Goal: Task Accomplishment & Management: Use online tool/utility

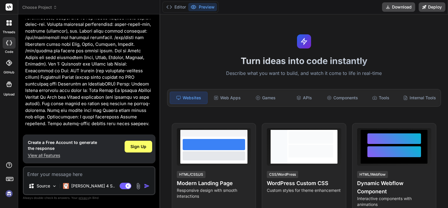
scroll to position [161, 0]
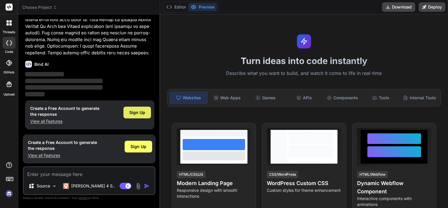
click at [133, 114] on span "Sign Up" at bounding box center [137, 112] width 16 height 6
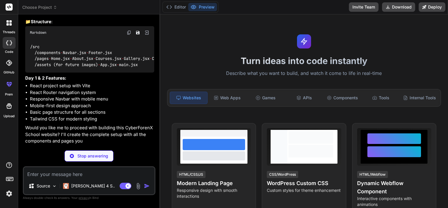
scroll to position [279, 0]
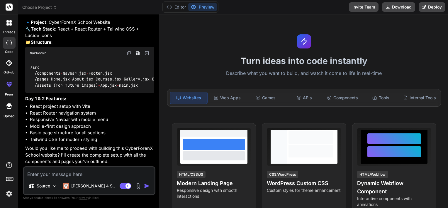
type textarea "x"
click at [75, 174] on textarea at bounding box center [89, 172] width 131 height 11
type textarea "y"
type textarea "x"
type textarea "ye"
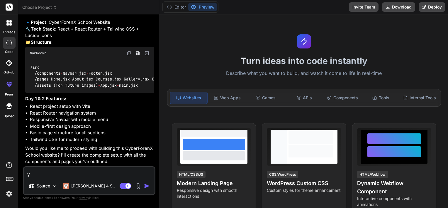
type textarea "x"
type textarea "yes"
type textarea "x"
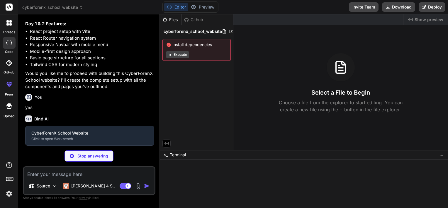
scroll to position [340, 0]
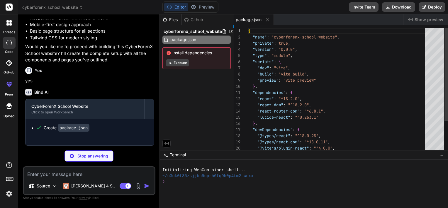
click at [184, 53] on span "Install dependencies" at bounding box center [196, 53] width 61 height 6
type textarea "x"
type textarea "<div id="root"></div> <script type="module" src="/src/main.jsx"></script> </bod…"
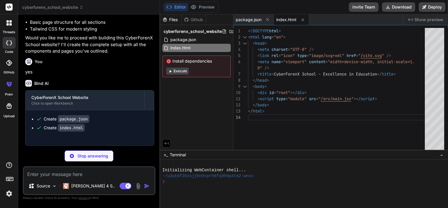
scroll to position [389, 0]
type textarea "x"
type textarea "import { defineConfig } from 'vite' import react from '@vitejs/plugin-react' ex…"
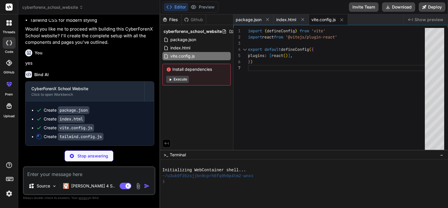
type textarea "x"
type textarea "plugins: [], }"
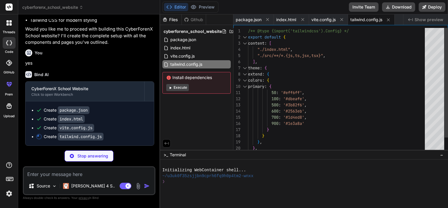
type textarea "x"
type textarea "export default { plugins: { tailwindcss: {}, autoprefixer: {}, }, }"
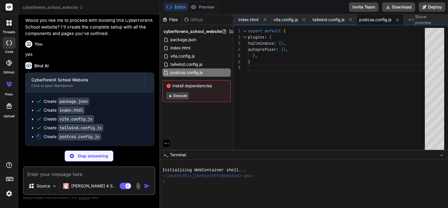
type textarea "x"
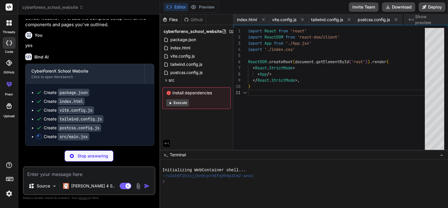
scroll to position [0, 75]
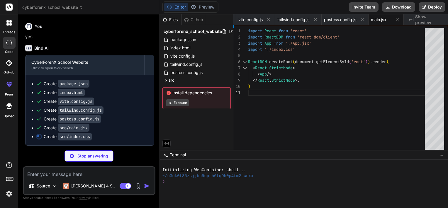
type textarea "x"
type textarea ".btn-secondary { @apply bg-white hover:bg-gray-50 text-primary-600 border-2 bor…"
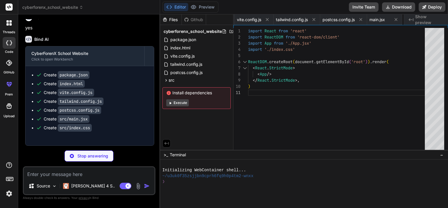
type textarea "x"
type textarea "export default App"
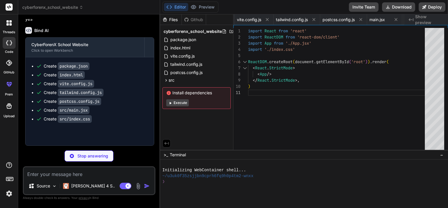
type textarea "x"
type textarea "export default Navbar"
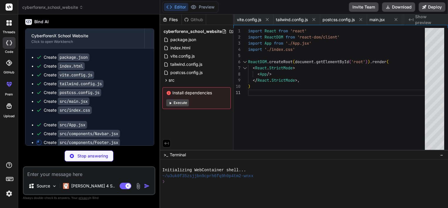
scroll to position [0, 180]
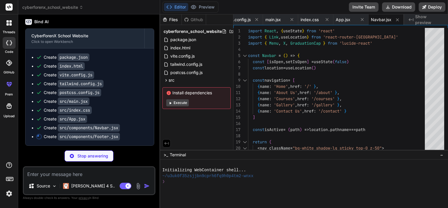
type textarea "x"
type textarea "</footer> ) } export default Footer"
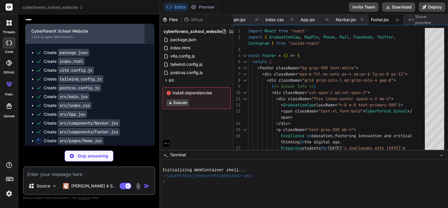
scroll to position [460, 0]
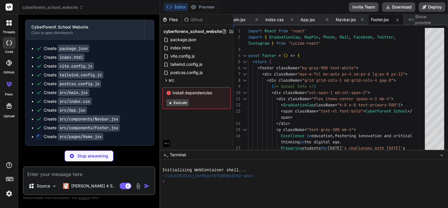
type textarea "x"
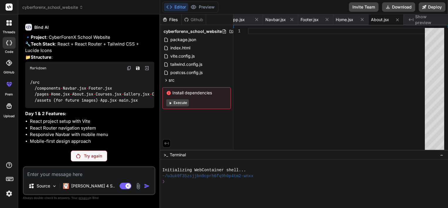
scroll to position [319, 0]
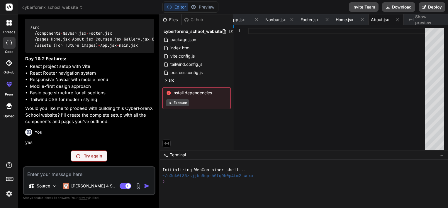
click at [93, 159] on p "Try again" at bounding box center [93, 156] width 18 height 6
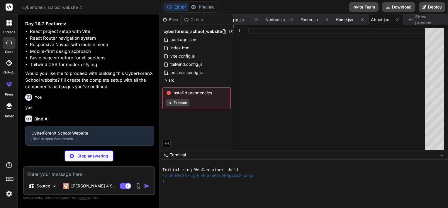
scroll to position [360, 0]
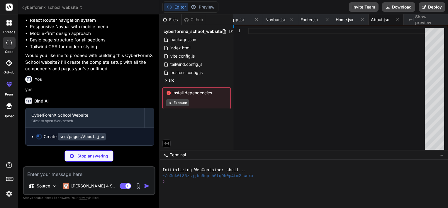
type textarea "x"
type textarea "export default About"
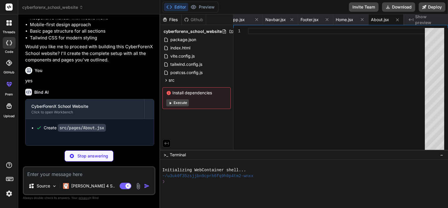
type textarea "x"
type textarea "</div> ) } export default Courses"
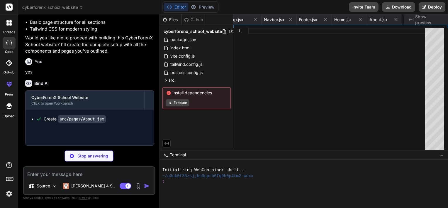
type textarea "x"
type textarea "export default Gallery"
type textarea "x"
type textarea "</div> </div> </div> </section> </div> ) } export default Contact"
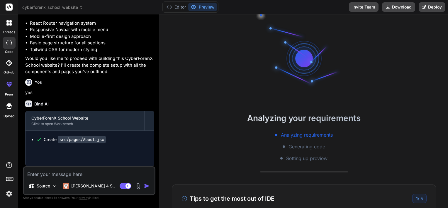
type textarea "x"
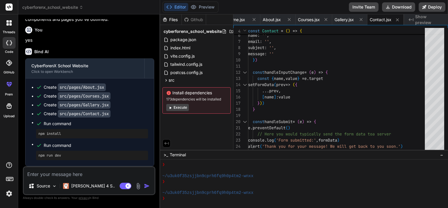
scroll to position [421, 0]
click at [148, 190] on div "Source Claude 4 S.." at bounding box center [89, 187] width 131 height 14
click at [148, 187] on img "button" at bounding box center [147, 186] width 6 height 6
click at [416, 20] on span "Show preview" at bounding box center [429, 20] width 28 height 12
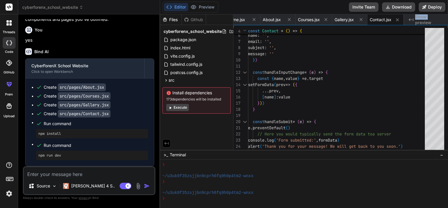
click at [416, 20] on span "Show preview" at bounding box center [429, 20] width 28 height 12
type textarea "import React, { useState } from 'react' import { MapPin, Phone, Mail, Clock, Se…"
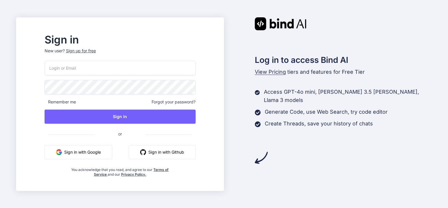
click at [107, 147] on button "Sign in with Google" at bounding box center [79, 152] width 68 height 14
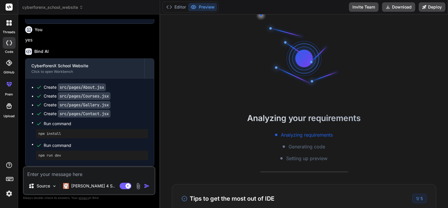
scroll to position [611, 0]
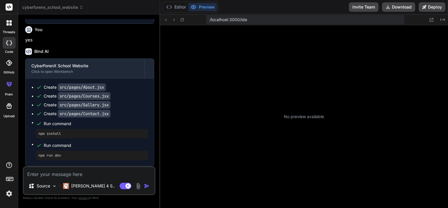
type textarea "x"
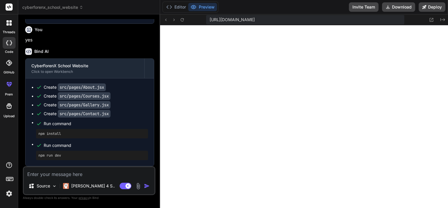
scroll to position [113, 0]
click at [91, 175] on textarea at bounding box center [89, 172] width 131 height 11
paste textarea "Day 3: Designing the Home Page: Technology to Use: React Components CSS (or CSS…"
type textarea "Day 3: Designing the Home Page: Technology to Use: React Components CSS (or CSS…"
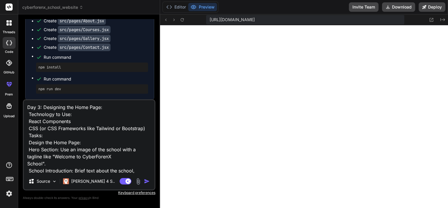
scroll to position [85, 0]
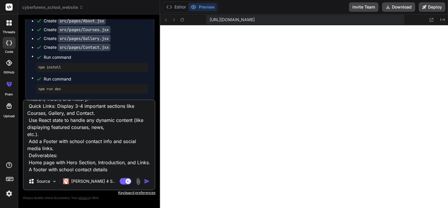
type textarea "x"
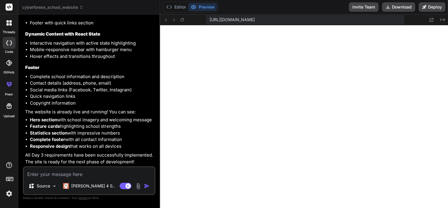
scroll to position [1014, 0]
type textarea "x"
paste textarea "Day 4: About Us Page & Static Content: Technology to Use: React Components CSS …"
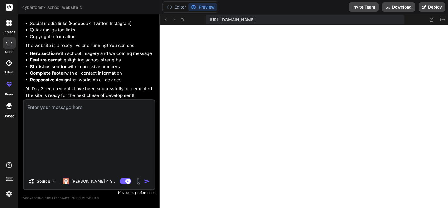
type textarea "Day 4: About Us Page & Static Content: Technology to Use: React Components CSS …"
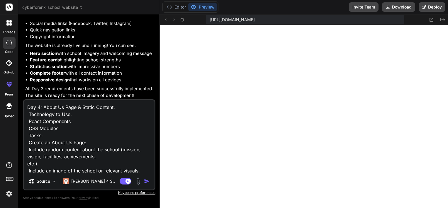
scroll to position [57, 0]
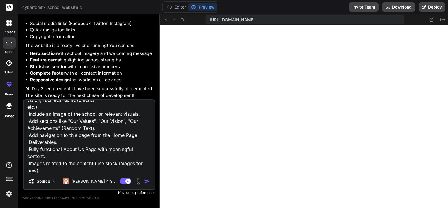
type textarea "x"
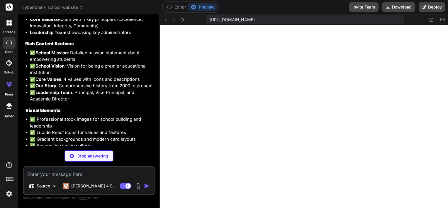
scroll to position [1255, 0]
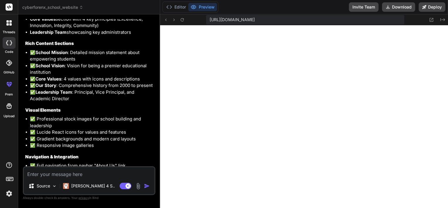
type textarea "x"
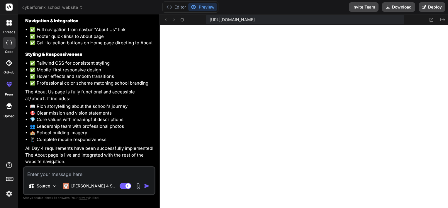
scroll to position [1457, 0]
click at [89, 172] on textarea at bounding box center [89, 172] width 131 height 11
paste textarea "Day 5: Courses Page & Dynamic Content: Technology to Use: React State CSS Styli…"
type textarea "Day 5: Courses Page & Dynamic Content: Technology to Use: React State CSS Styli…"
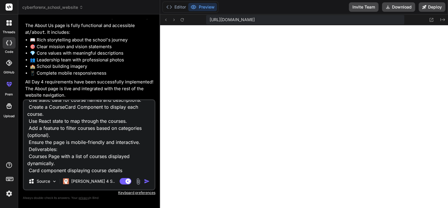
type textarea "x"
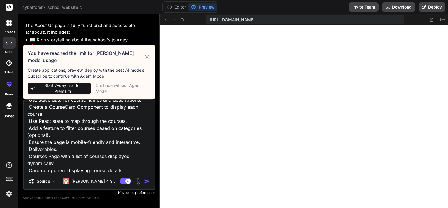
type textarea "Day 5: Courses Page & Dynamic Content: Technology to Use: React State CSS Styli…"
click at [117, 85] on div "Continue without Agent Mode" at bounding box center [123, 88] width 55 height 12
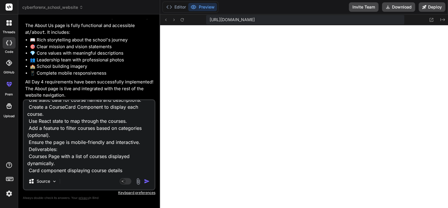
click at [147, 183] on img "button" at bounding box center [147, 181] width 6 height 6
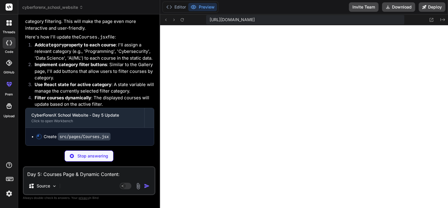
scroll to position [1840, 0]
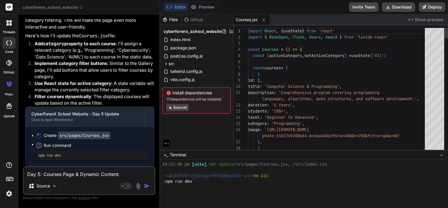
type textarea "x"
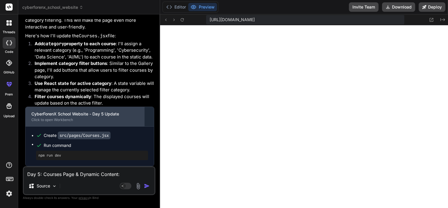
scroll to position [1841, 0]
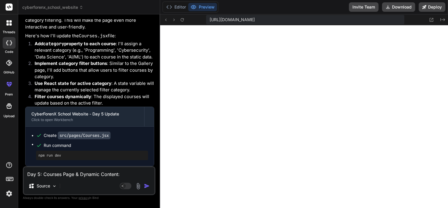
click at [80, 171] on textarea "Day 5: Courses Page & Dynamic Content: Technology to Use: React State CSS Styli…" at bounding box center [89, 172] width 131 height 11
paste textarea "Day 6: Gallery Page & Interactive Image Gallery: Technology to Use: React Compo…"
type textarea "Day 6: Gallery Page & Interactive Image Gallery: Technology to Use: React Compo…"
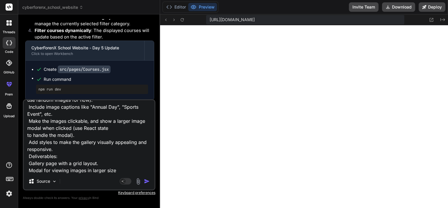
type textarea "x"
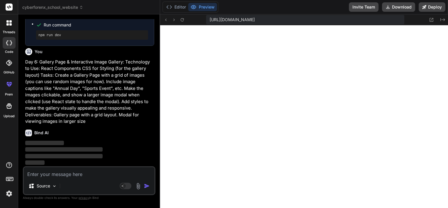
scroll to position [1962, 0]
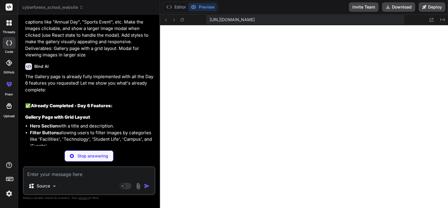
type textarea "x"
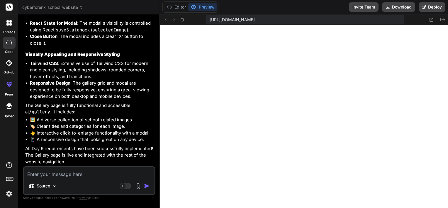
scroll to position [2264, 0]
click at [70, 172] on textarea at bounding box center [89, 172] width 131 height 11
paste textarea "Day 7: Contact Page with Form & Final Testing: Technology to Use: React Form Ha…"
type textarea "Day 7: Contact Page with Form & Final Testing: Technology to Use: React Form Ha…"
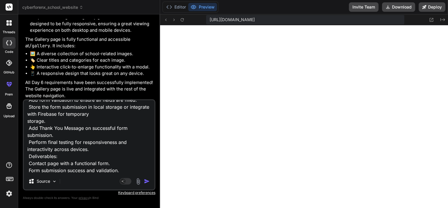
type textarea "x"
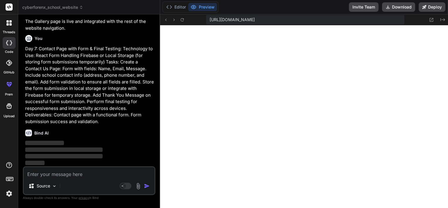
scroll to position [2397, 0]
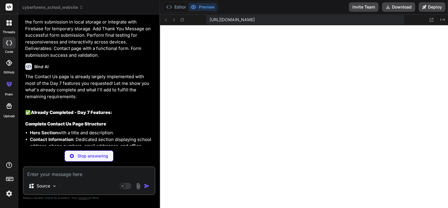
type textarea "x"
type textarea "} export default Contact"
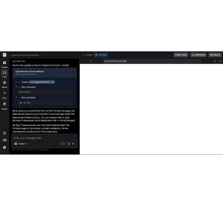
scroll to position [2809, 0]
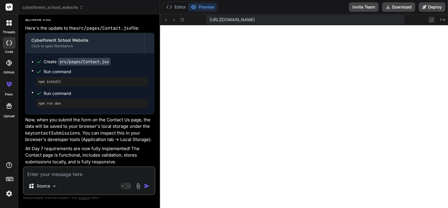
click at [428, 19] on button at bounding box center [431, 19] width 7 height 7
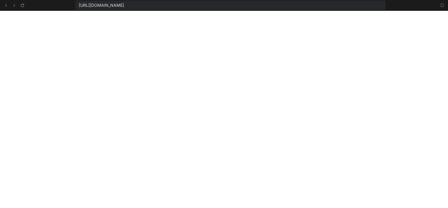
scroll to position [5069, 0]
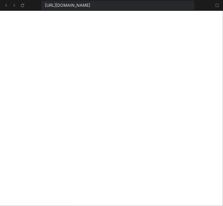
type textarea "x"
type textarea "} export default Contact"
type textarea "x"
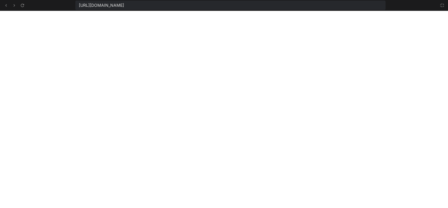
scroll to position [2809, 0]
click at [441, 4] on icon at bounding box center [442, 5] width 5 height 5
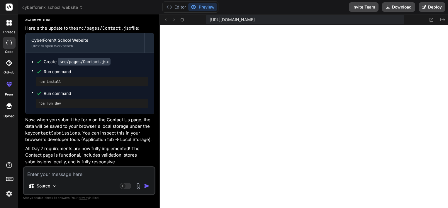
click at [92, 171] on textarea at bounding box center [89, 172] width 131 height 11
paste textarea "Additional Features (Optional for Interns): Blog Page: Interns can add a blog s…"
type textarea "Additional Features (Optional for Interns): Blog Page: Interns can add a blog s…"
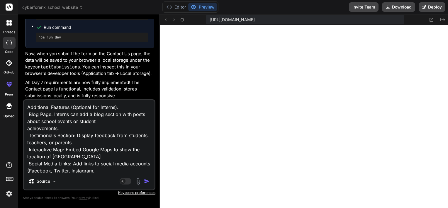
scroll to position [28, 0]
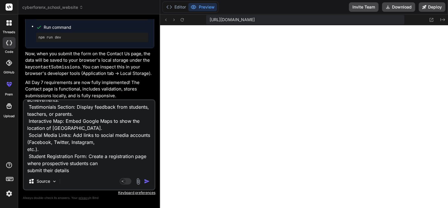
type textarea "x"
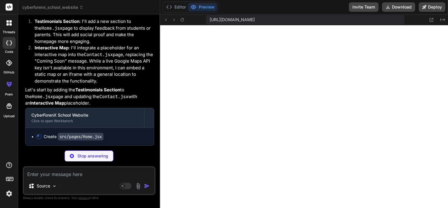
scroll to position [3065, 0]
type textarea "x"
type textarea "Get Started [DATE] <ArrowRight className="ml-2 h-4 w-4" /> </Link> </div> </sec…"
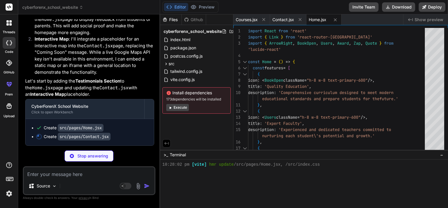
scroll to position [3074, 0]
type textarea "x"
type textarea "</div> </div> </div> </section> </div> ) } export default Contact"
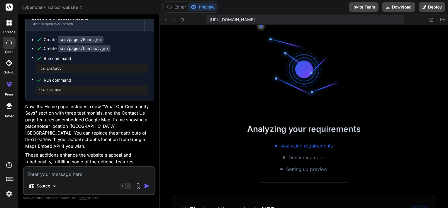
scroll to position [3156, 0]
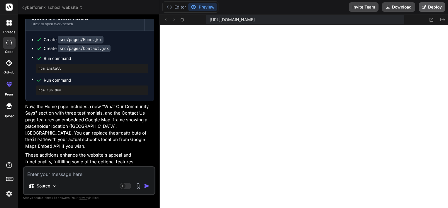
click at [433, 9] on button "Deploy" at bounding box center [432, 6] width 27 height 9
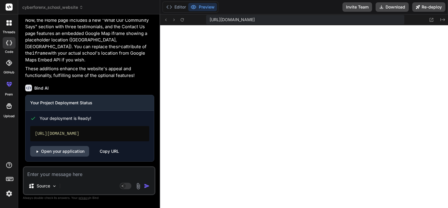
scroll to position [3242, 0]
click at [67, 153] on link "Open your application" at bounding box center [59, 151] width 59 height 11
click at [384, 6] on icon at bounding box center [381, 7] width 5 height 5
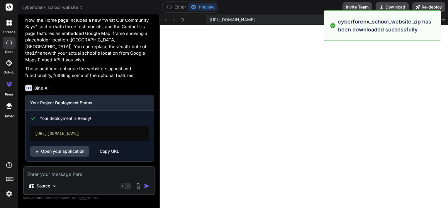
click at [286, 11] on div "Editor Preview Invite Team Download Re-deploy" at bounding box center [304, 7] width 288 height 14
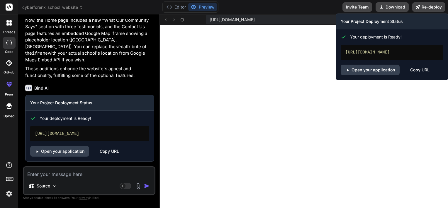
click at [422, 75] on div "Copy URL" at bounding box center [419, 70] width 19 height 11
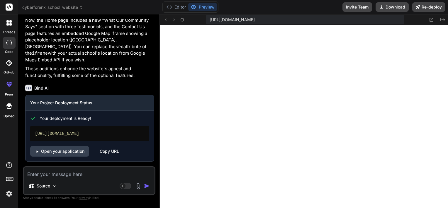
click at [330, 9] on div "Editor Preview Invite Team Download Re-deploy" at bounding box center [304, 7] width 288 height 14
click at [4, 193] on div at bounding box center [9, 179] width 18 height 37
click at [6, 193] on img at bounding box center [9, 193] width 10 height 10
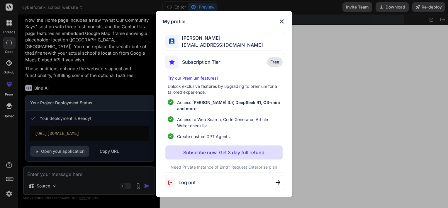
click at [196, 180] on div "Log out" at bounding box center [224, 182] width 123 height 15
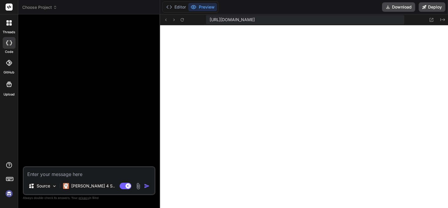
scroll to position [614, 0]
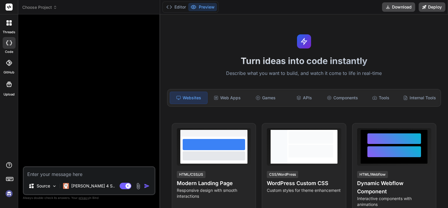
click at [8, 195] on img at bounding box center [9, 193] width 10 height 10
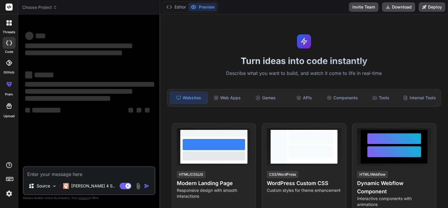
type textarea "x"
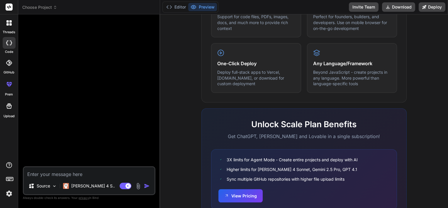
scroll to position [340, 0]
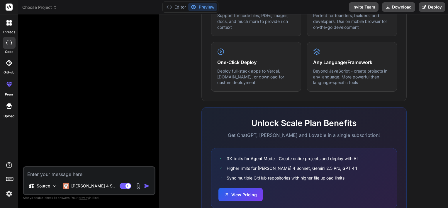
click at [55, 173] on textarea at bounding box center [89, 172] width 131 height 11
paste textarea "CyberForenX School Website: A React-based School Website Project Project Overvi…"
type textarea "CyberForenX School Website: A React-based School Website Project Project Overvi…"
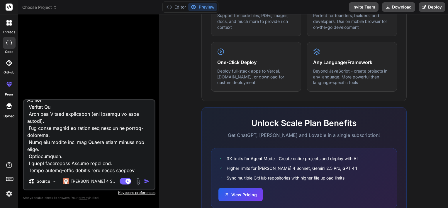
type textarea "x"
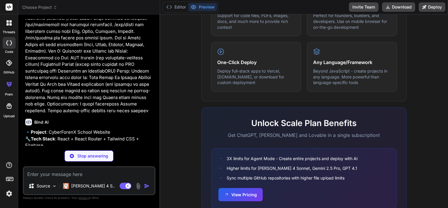
scroll to position [126, 0]
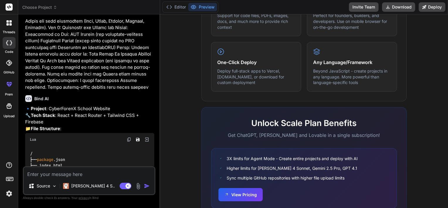
type textarea "x"
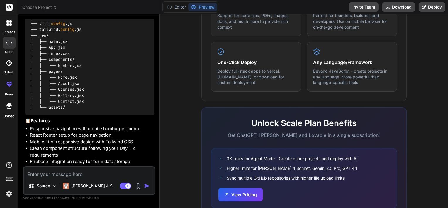
scroll to position [302, 0]
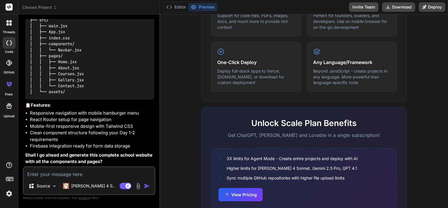
click at [56, 173] on textarea at bounding box center [89, 172] width 131 height 11
type textarea "y"
type textarea "x"
type textarea "ye"
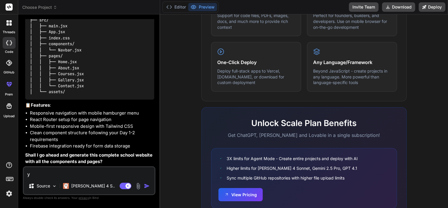
type textarea "x"
type textarea "yes"
type textarea "x"
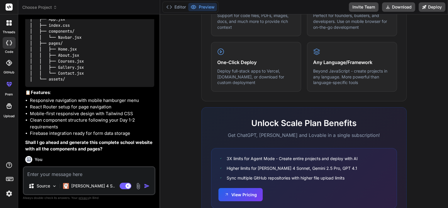
scroll to position [363, 0]
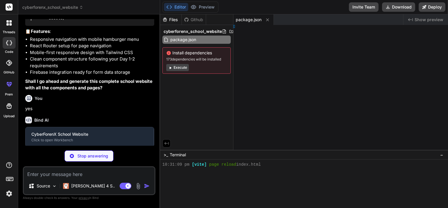
type textarea "x"
type textarea "ct()], })"
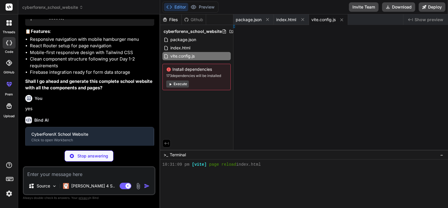
type textarea "x"
type textarea "], }"
type textarea "x"
type textarea "}, }"
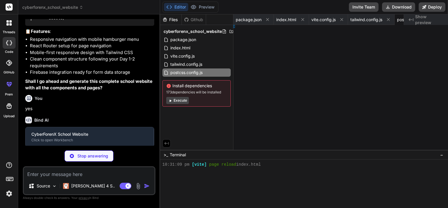
type textarea "x"
type textarea "} }"
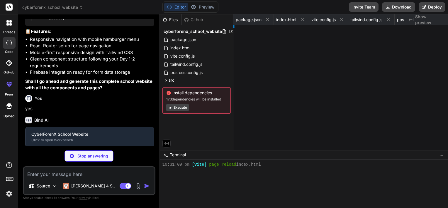
type textarea "x"
type textarea "ode>, )"
type textarea "x"
type textarea "App"
type textarea "x"
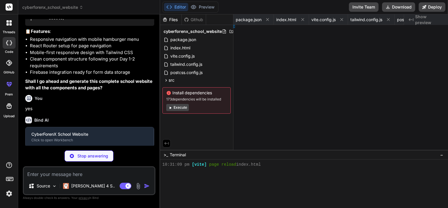
type textarea "lt Navbar"
type textarea "x"
type textarea "me"
type textarea "x"
type textarea "About"
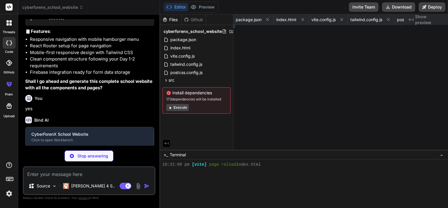
type textarea "x"
type textarea "rses"
type textarea "x"
type textarea "y"
type textarea "x"
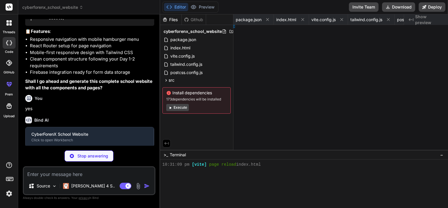
type textarea "ontact"
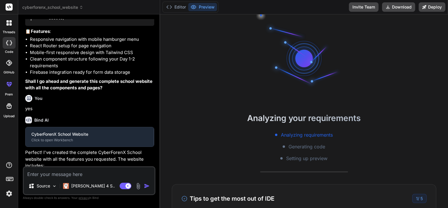
type textarea "x"
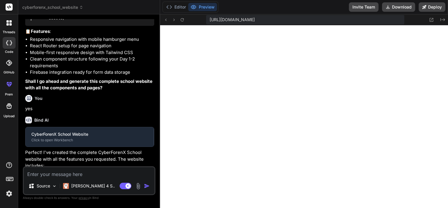
type textarea "export default Contact"
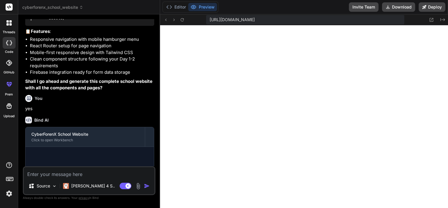
scroll to position [772, 0]
click at [60, 169] on textarea at bounding box center [89, 172] width 131 height 11
type textarea "f"
type textarea "x"
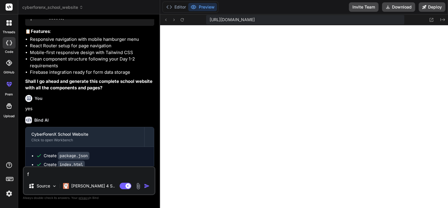
type textarea "fo"
type textarea "x"
type textarea "foo"
type textarea "x"
type textarea "foot"
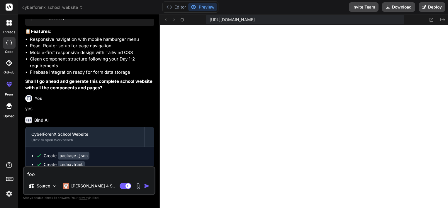
type textarea "x"
type textarea "[PERSON_NAME]"
type textarea "x"
type textarea "footer"
type textarea "x"
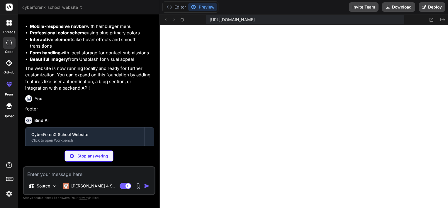
scroll to position [871, 0]
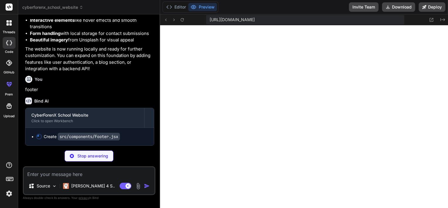
type textarea "x"
type textarea "</div> </footer> ) } export default Footer"
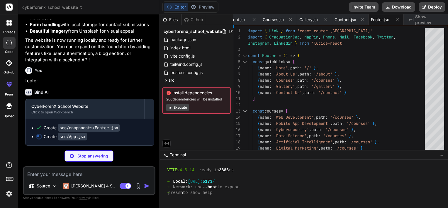
type textarea "x"
type textarea "</Routes> <Footer /> </div> </Router> ) } export default App"
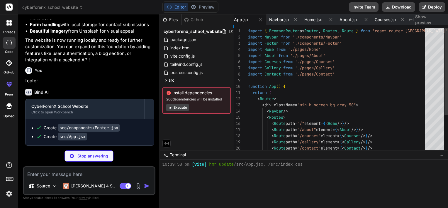
scroll to position [805, 0]
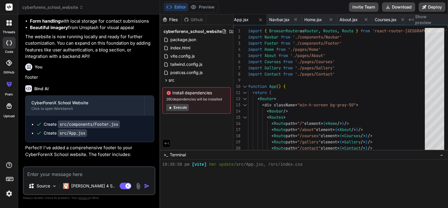
type textarea "x"
click at [229, 55] on icon at bounding box center [227, 56] width 5 height 5
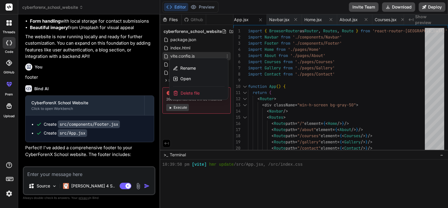
click at [303, 170] on div at bounding box center [304, 110] width 288 height 193
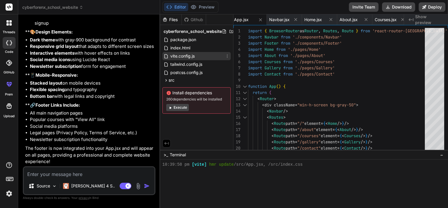
scroll to position [1092, 0]
click at [422, 22] on span "Show preview" at bounding box center [429, 20] width 28 height 12
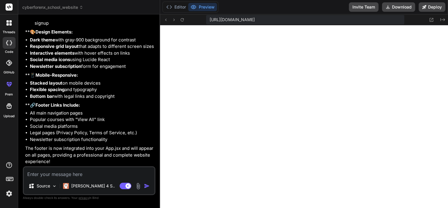
click at [102, 172] on textarea at bounding box center [89, 172] width 131 height 11
type textarea "c"
type textarea "x"
type textarea "ch"
type textarea "x"
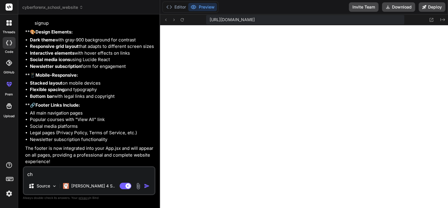
type textarea "cha"
type textarea "x"
type textarea "chan"
type textarea "x"
type textarea "[PERSON_NAME]"
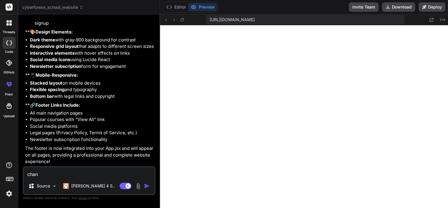
type textarea "x"
type textarea "change"
type textarea "x"
type textarea "change"
type textarea "x"
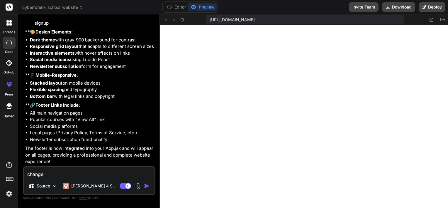
type textarea "change a"
type textarea "x"
type textarea "change ad"
type textarea "x"
type textarea "change add"
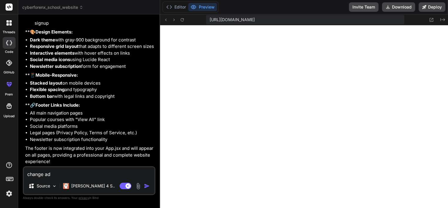
type textarea "x"
type textarea "change addr"
type textarea "x"
type textarea "change addre"
type textarea "x"
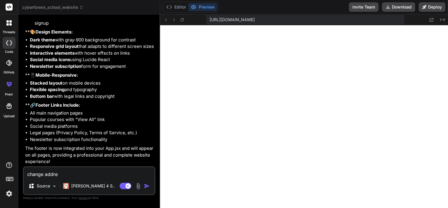
type textarea "change addres"
type textarea "x"
type textarea "change address"
type textarea "x"
type textarea "change address"
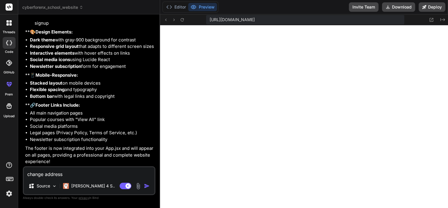
type textarea "x"
type textarea "change address p"
type textarea "x"
type textarea "change address ph"
type textarea "x"
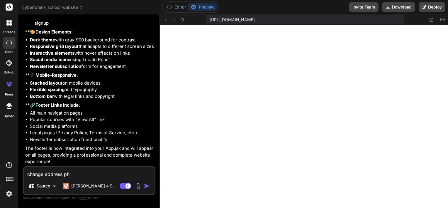
type textarea "change address pho"
type textarea "x"
type textarea "change address phon"
type textarea "x"
type textarea "change address phone"
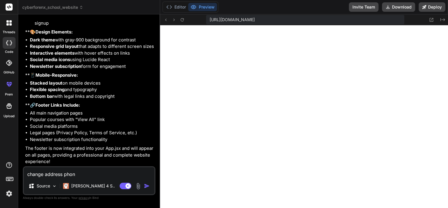
type textarea "x"
type textarea "change address phone"
type textarea "x"
type textarea "change address phone n"
type textarea "x"
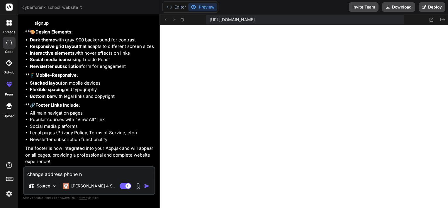
type textarea "change address phone no"
type textarea "x"
type textarea "change address phone no"
type textarea "x"
type textarea "change address phone no a"
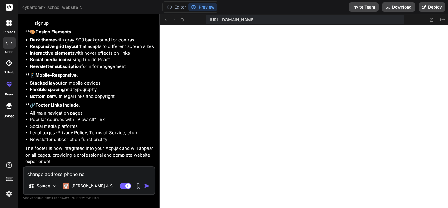
type textarea "x"
type textarea "change address phone no an"
type textarea "x"
type textarea "change address phone no and"
type textarea "x"
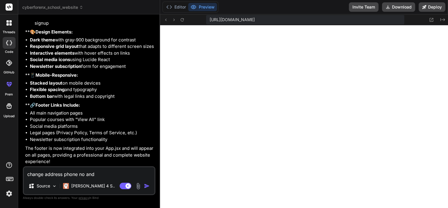
type textarea "change address phone no and"
type textarea "x"
type textarea "change address phone no and e"
type textarea "x"
type textarea "change address phone no and em"
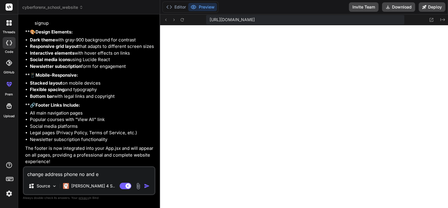
type textarea "x"
type textarea "change address phone no and ema"
type textarea "x"
type textarea "change address phone no and emai"
type textarea "x"
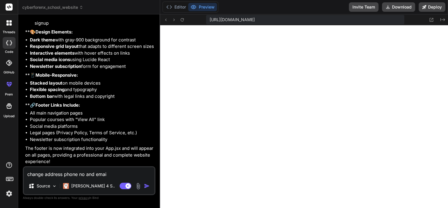
type textarea "change address phone no and email"
type textarea "x"
type textarea "change address phone no and email"
type textarea "x"
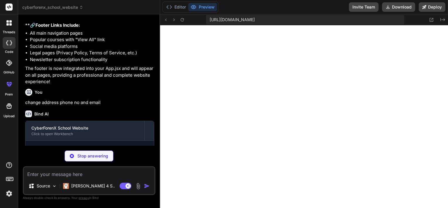
scroll to position [1185, 0]
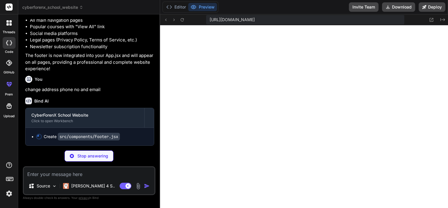
type textarea "x"
type textarea "</div> </footer> ) } export default Footer"
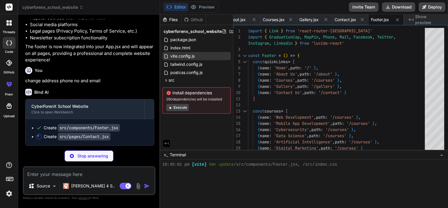
scroll to position [1194, 0]
type textarea "x"
type textarea "export default Contact"
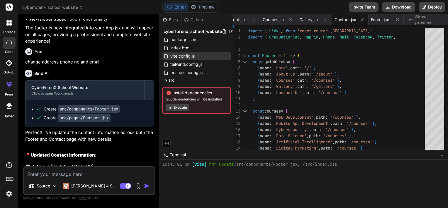
type textarea "x"
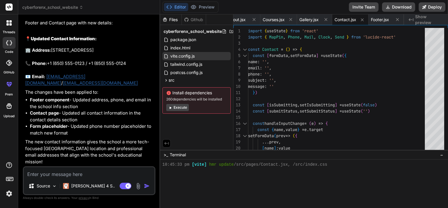
scroll to position [1322, 0]
click at [424, 18] on span "Show preview" at bounding box center [429, 20] width 28 height 12
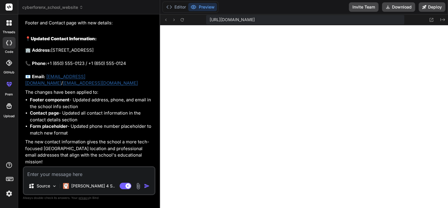
click at [83, 174] on textarea at bounding box center [89, 172] width 131 height 11
paste textarea "Day 3: Designing the Home Page: Technology to Use: React Components CSS (or CSS…"
type textarea "Day 3: Designing the Home Page: Technology to Use: React Components CSS (or CSS…"
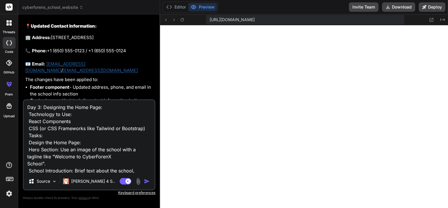
scroll to position [85, 0]
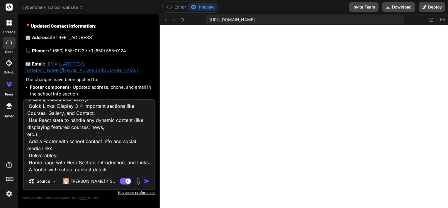
type textarea "x"
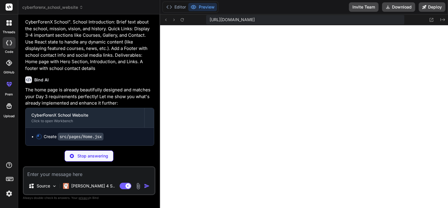
scroll to position [1508, 0]
type textarea "x"
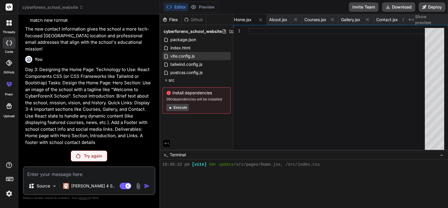
scroll to position [1435, 0]
click at [84, 158] on p "Try again" at bounding box center [93, 156] width 18 height 6
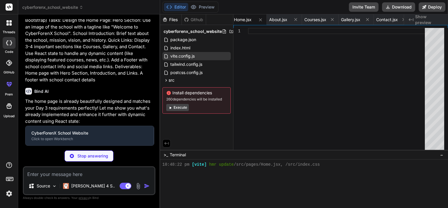
scroll to position [1508, 0]
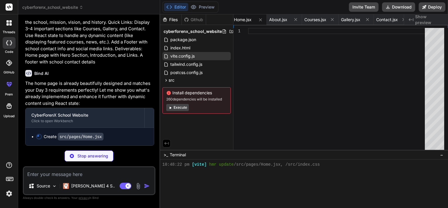
click at [55, 6] on span "cyberforenx_school_website" at bounding box center [52, 7] width 61 height 6
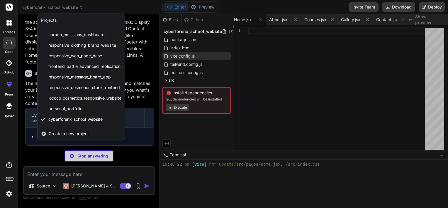
click at [36, 150] on div at bounding box center [224, 104] width 448 height 208
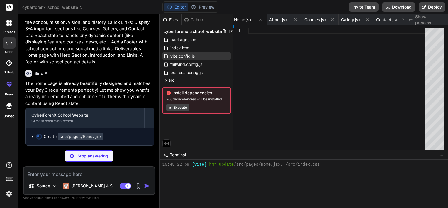
scroll to position [1515, 0]
type textarea "x"
type textarea "} export default Home"
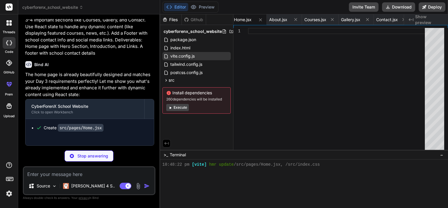
type textarea "x"
type textarea "} }"
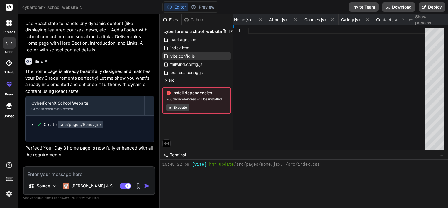
type textarea "x"
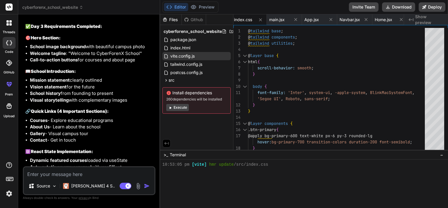
scroll to position [1799, 0]
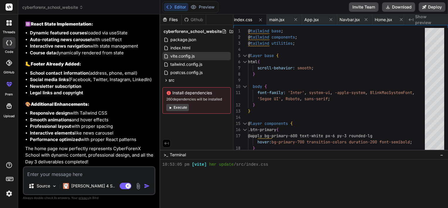
click at [438, 21] on span "Show preview" at bounding box center [429, 20] width 28 height 12
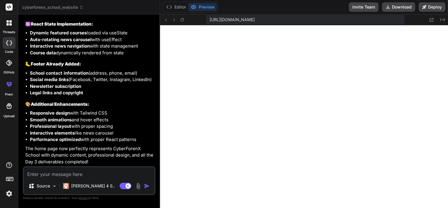
click at [88, 175] on textarea at bounding box center [89, 172] width 131 height 11
click at [112, 171] on textarea at bounding box center [89, 172] width 131 height 11
type textarea "c"
type textarea "x"
type textarea "ch"
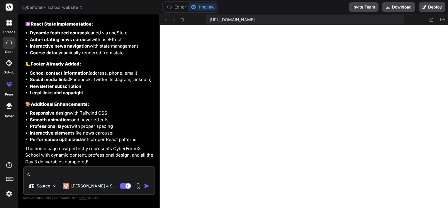
type textarea "x"
type textarea "cha"
type textarea "x"
type textarea "chan"
type textarea "x"
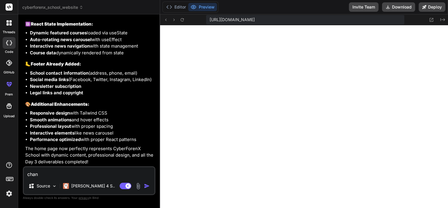
type textarea "[PERSON_NAME]"
type textarea "x"
type textarea "change"
type textarea "x"
type textarea "change"
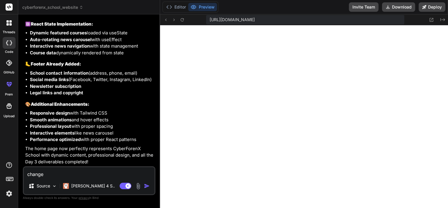
type textarea "x"
type textarea "change t"
type textarea "x"
type textarea "change th"
type textarea "x"
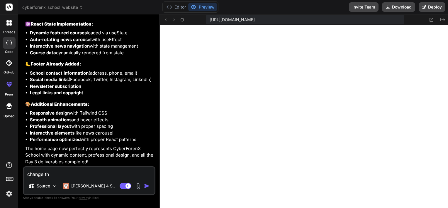
type textarea "change the"
type textarea "x"
type textarea "change the"
type textarea "x"
type textarea "change the n"
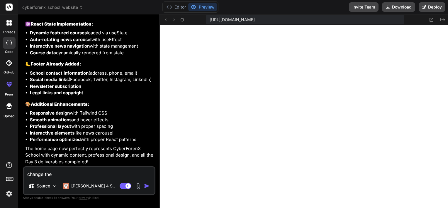
type textarea "x"
type textarea "change the no"
type textarea "x"
type textarea "change the no"
type textarea "x"
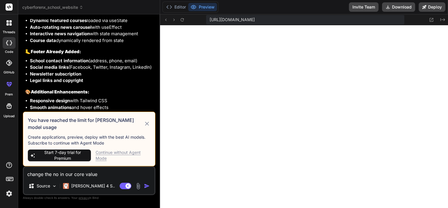
click at [132, 153] on div "Continue without Agent Mode" at bounding box center [123, 155] width 55 height 12
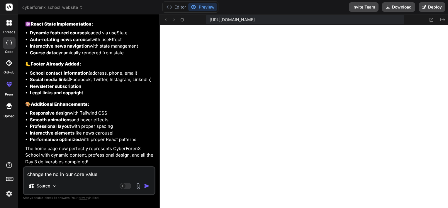
click at [105, 172] on textarea "change the no in our core value" at bounding box center [89, 172] width 131 height 11
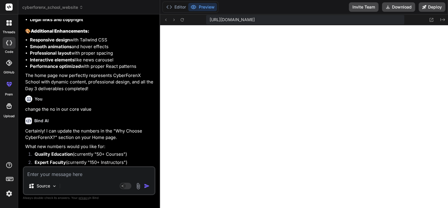
scroll to position [1933, 0]
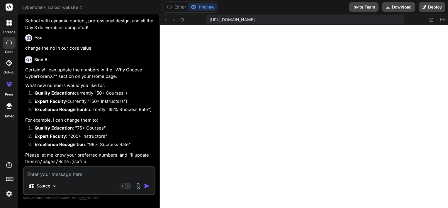
click at [65, 171] on textarea at bounding box center [89, 172] width 131 height 11
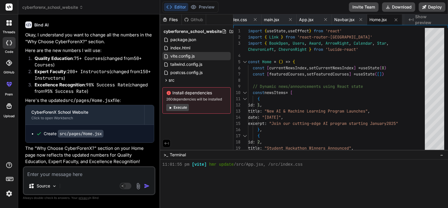
scroll to position [2101, 0]
click at [417, 17] on span "Show preview" at bounding box center [429, 20] width 28 height 12
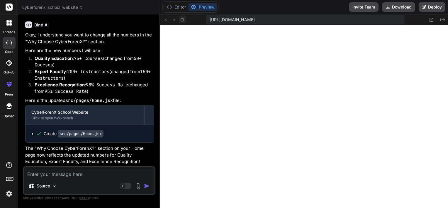
click at [184, 20] on icon at bounding box center [182, 19] width 5 height 5
click at [433, 20] on icon at bounding box center [431, 19] width 5 height 5
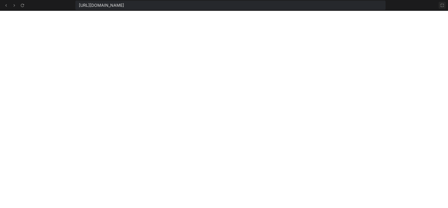
click at [442, 3] on icon at bounding box center [442, 5] width 5 height 5
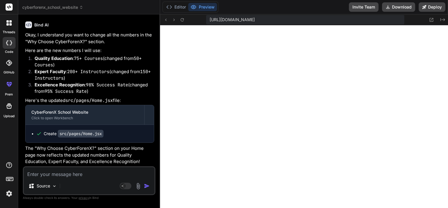
click at [65, 174] on textarea at bounding box center [89, 172] width 131 height 11
paste textarea "Day 4: About Us Page & Static Content: Technology to Use: React Components CSS …"
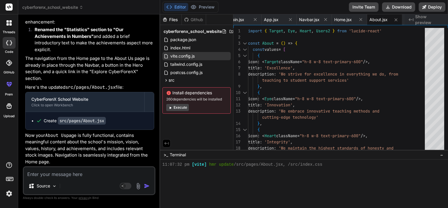
scroll to position [2371, 0]
click at [419, 22] on span "Show preview" at bounding box center [429, 20] width 28 height 12
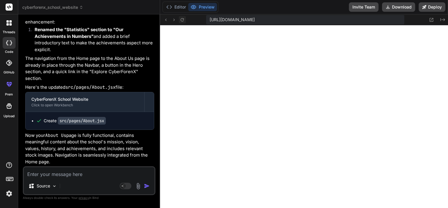
click at [181, 21] on icon at bounding box center [182, 19] width 5 height 5
click at [79, 176] on textarea at bounding box center [89, 172] width 131 height 11
paste textarea "Day 5: Courses Page & Dynamic Content: Technology to Use: React State CSS Styli…"
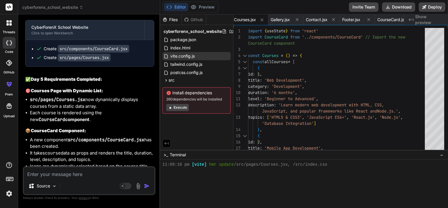
scroll to position [2834, 0]
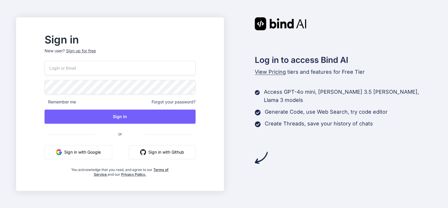
click at [104, 146] on button "Sign in with Google" at bounding box center [79, 152] width 68 height 14
